Goal: Transaction & Acquisition: Purchase product/service

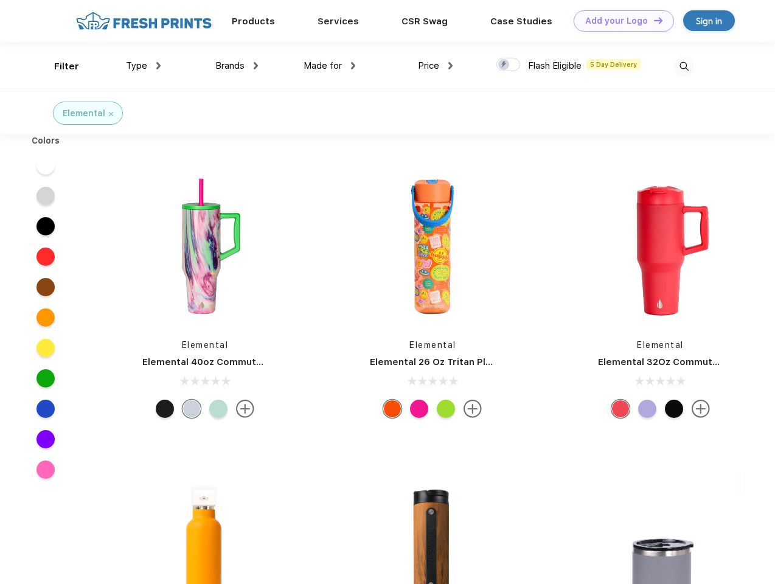
click at [619, 21] on link "Add your Logo Design Tool" at bounding box center [624, 20] width 100 height 21
click at [0, 0] on div "Design Tool" at bounding box center [0, 0] width 0 height 0
click at [653, 20] on link "Add your Logo Design Tool" at bounding box center [624, 20] width 100 height 21
click at [58, 66] on div "Filter" at bounding box center [66, 67] width 25 height 14
click at [144, 66] on span "Type" at bounding box center [136, 65] width 21 height 11
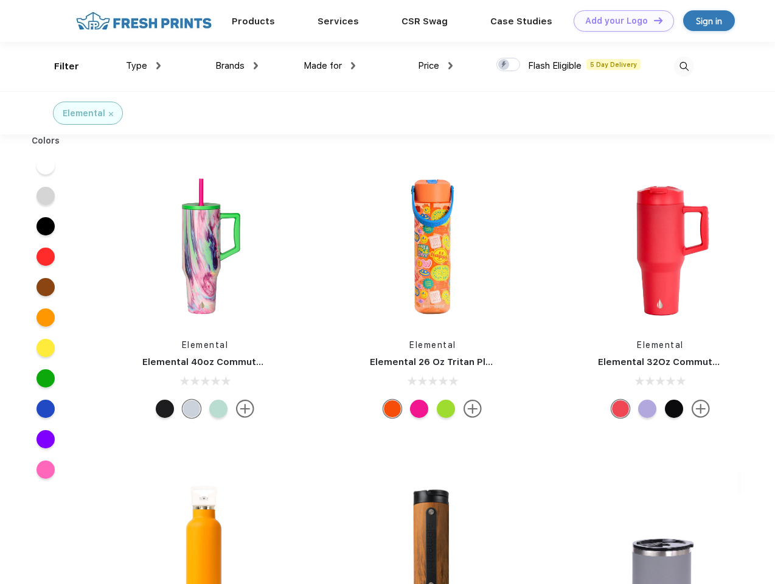
click at [237, 66] on span "Brands" at bounding box center [229, 65] width 29 height 11
click at [330, 66] on span "Made for" at bounding box center [322, 65] width 38 height 11
click at [435, 66] on span "Price" at bounding box center [428, 65] width 21 height 11
click at [508, 65] on div at bounding box center [508, 64] width 24 height 13
click at [504, 65] on input "checkbox" at bounding box center [500, 61] width 8 height 8
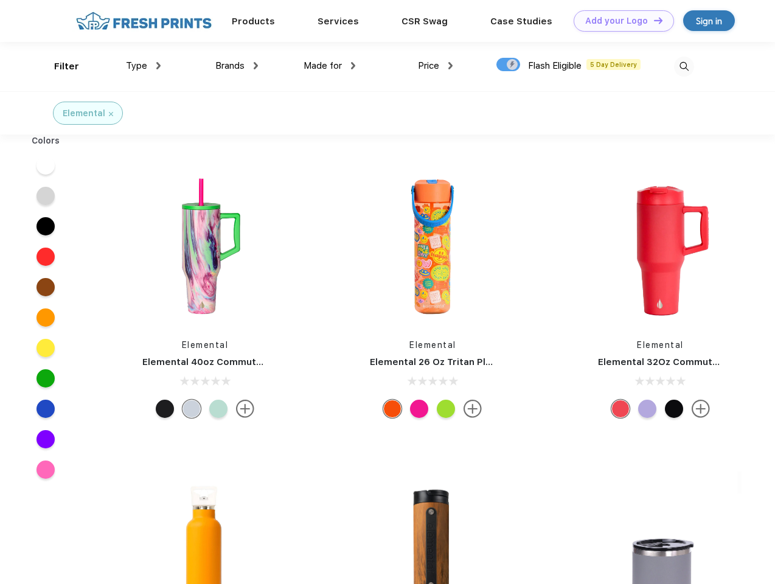
click at [684, 66] on img at bounding box center [684, 67] width 20 height 20
